Goal: Task Accomplishment & Management: Manage account settings

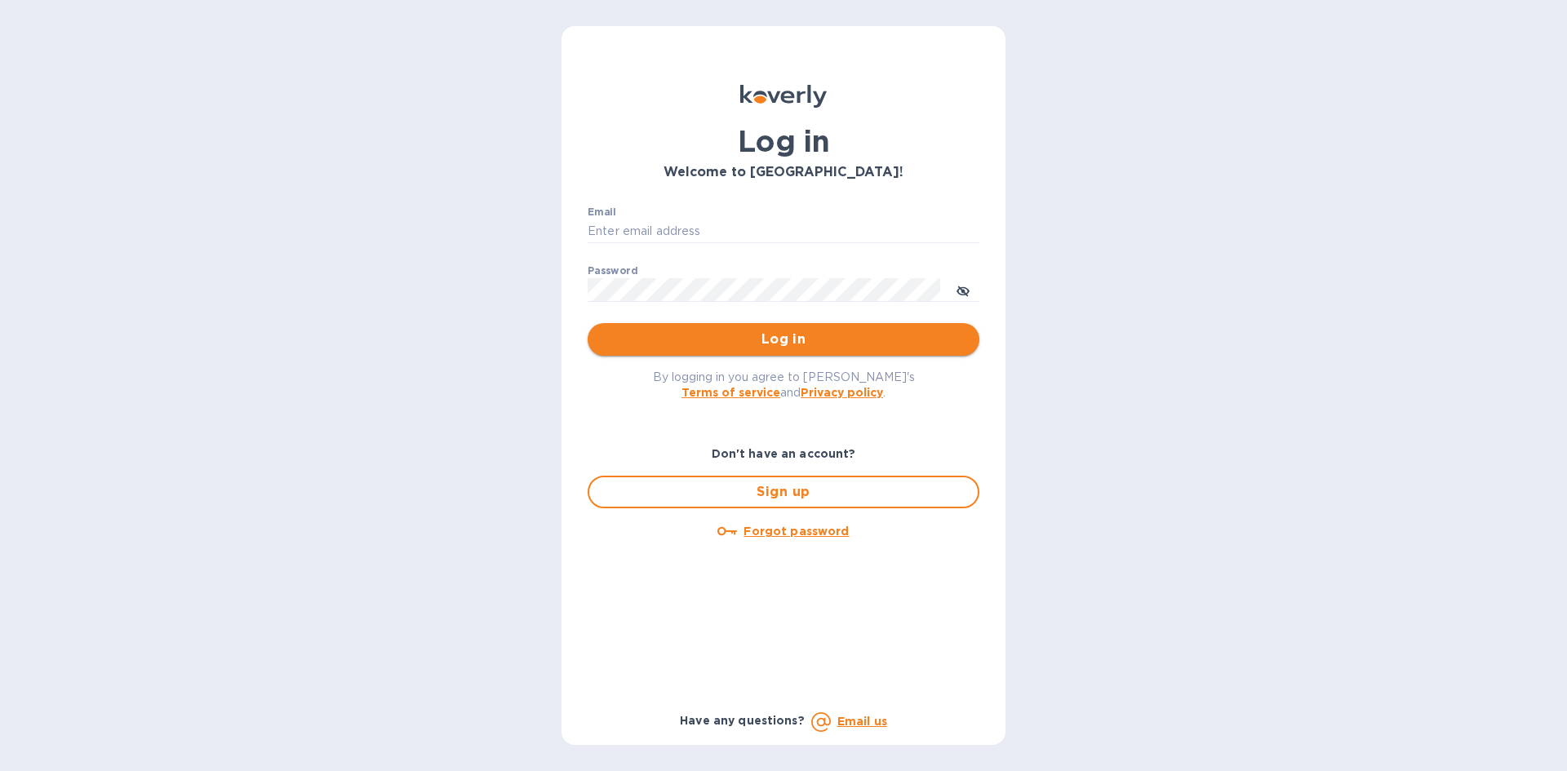
type input "[PERSON_NAME][EMAIL_ADDRESS][DOMAIN_NAME]"
click at [704, 334] on span "Log in" at bounding box center [784, 340] width 366 height 20
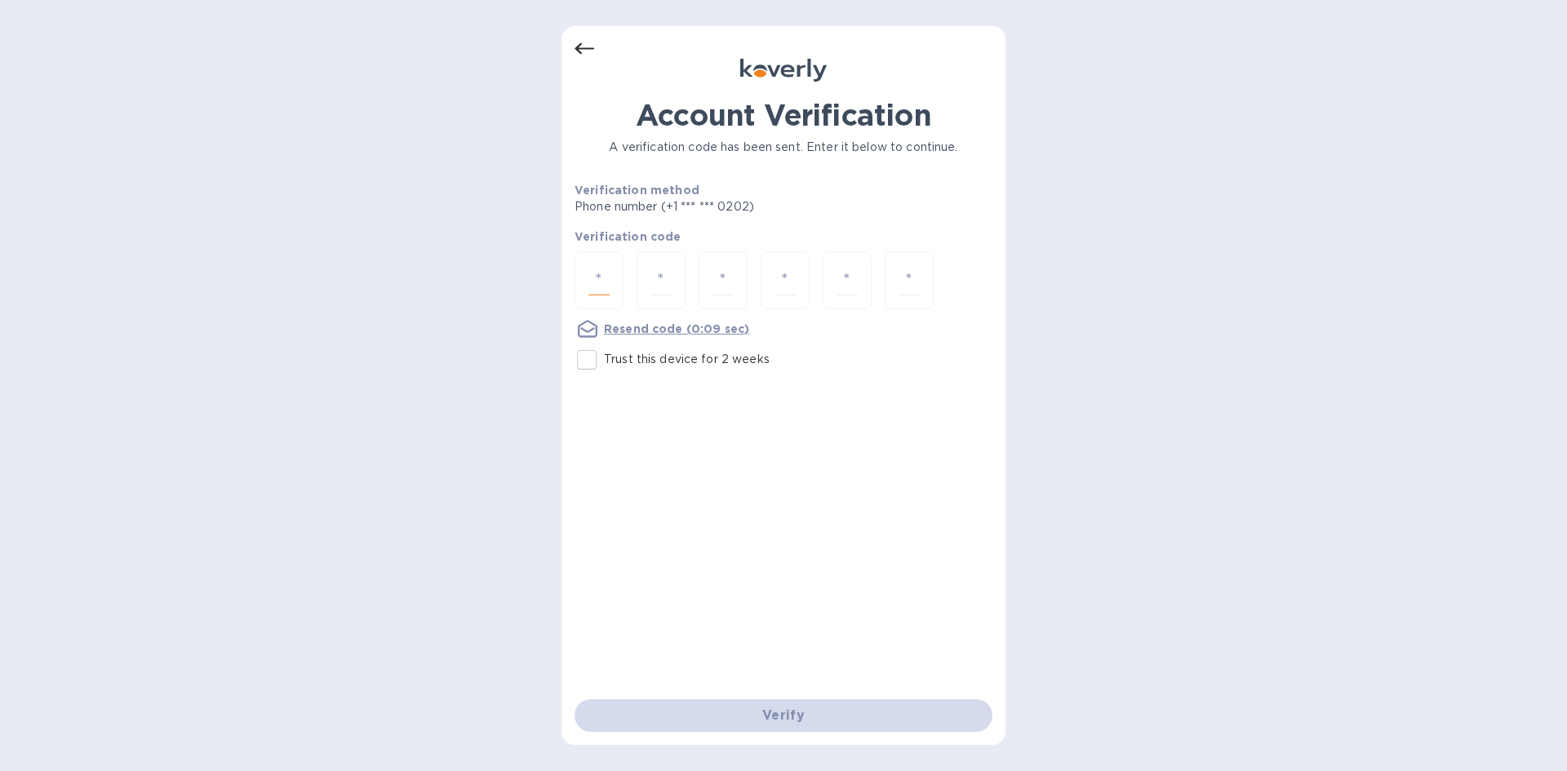
click at [604, 282] on input "number" at bounding box center [599, 280] width 21 height 30
type input "6"
type input "3"
type input "5"
type input "1"
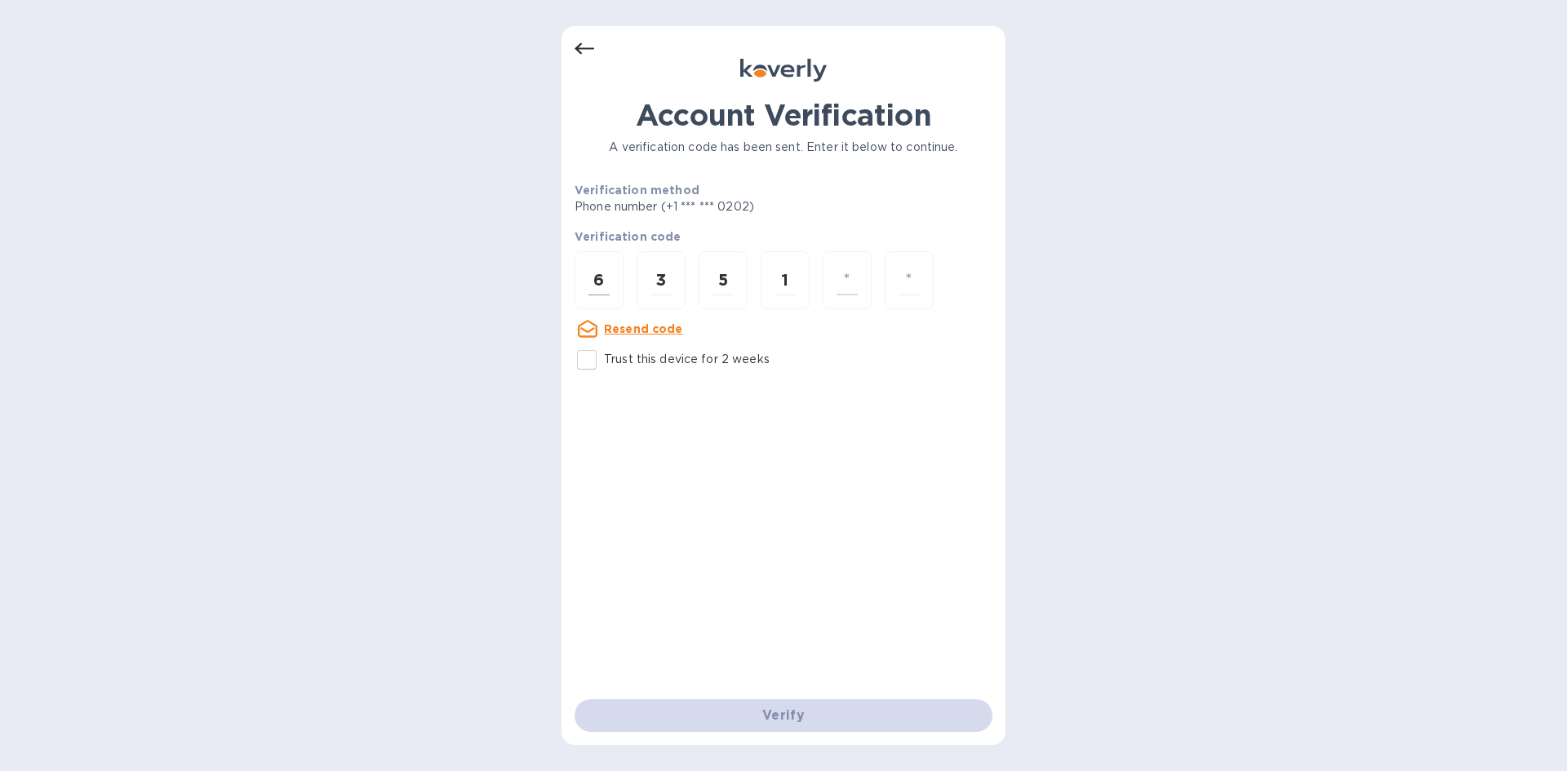
type input "5"
type input "2"
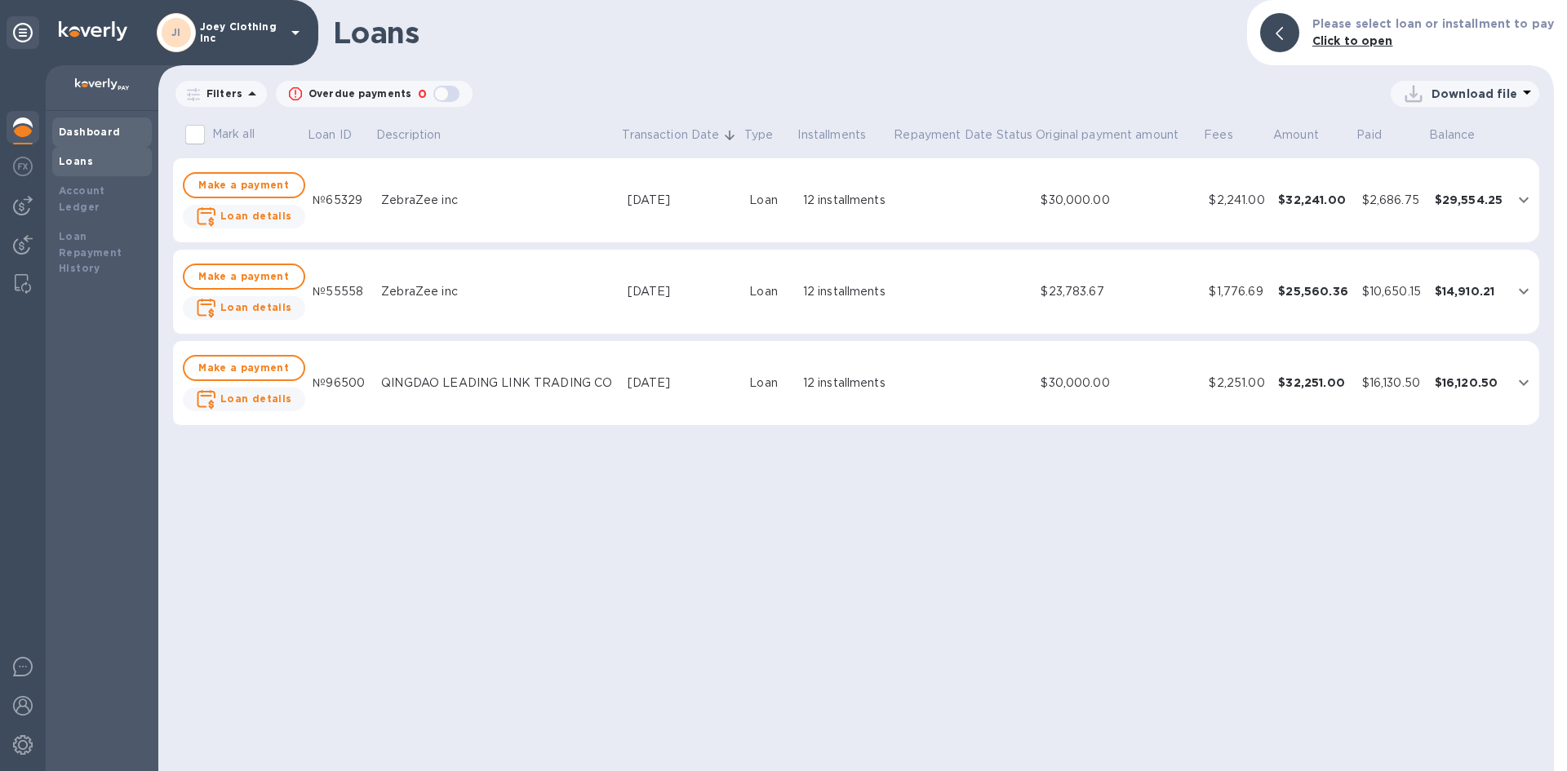
click at [83, 135] on b "Dashboard" at bounding box center [90, 132] width 62 height 12
